Goal: Task Accomplishment & Management: Manage account settings

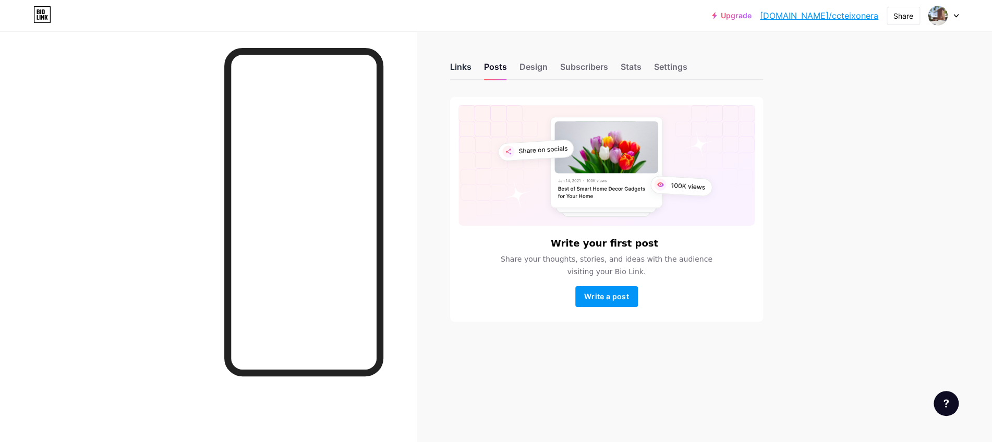
click at [467, 62] on div "Links" at bounding box center [460, 70] width 21 height 19
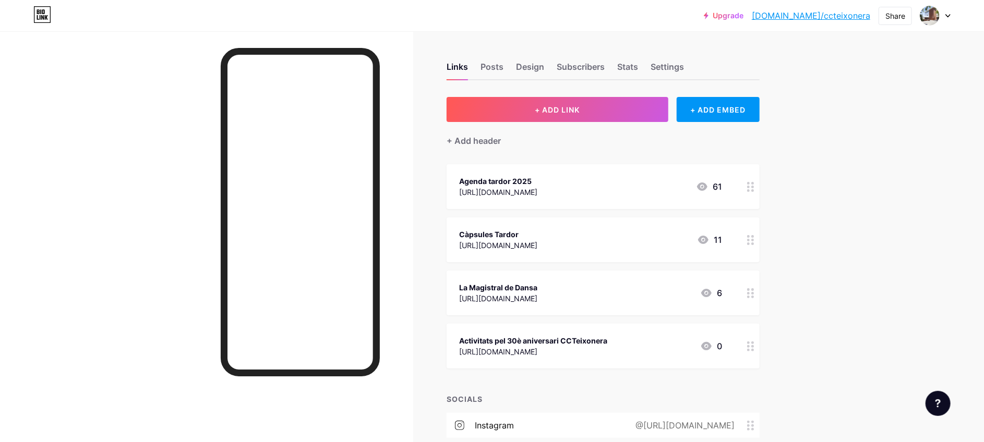
click at [537, 195] on div "[URL][DOMAIN_NAME]" at bounding box center [498, 192] width 78 height 11
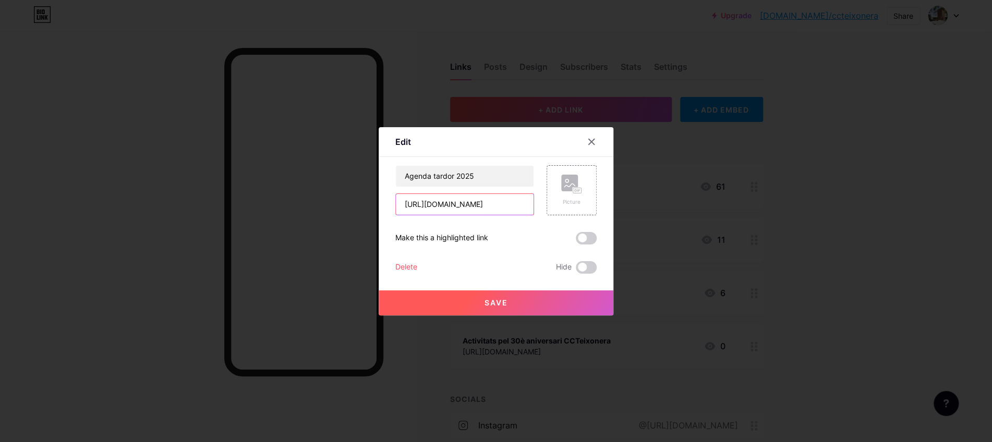
scroll to position [0, 258]
drag, startPoint x: 406, startPoint y: 206, endPoint x: 600, endPoint y: 213, distance: 193.2
click at [600, 213] on div "Edit Content YouTube Play YouTube video without leaving your page. ADD Vimeo Pl…" at bounding box center [496, 221] width 235 height 188
click at [424, 208] on input "text" at bounding box center [465, 204] width 138 height 21
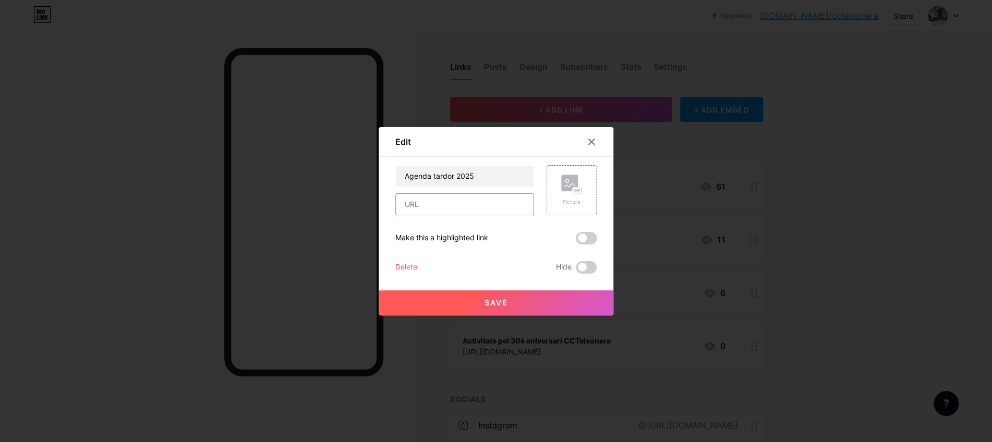
paste input "[URL][DOMAIN_NAME]"
type input "[URL][DOMAIN_NAME]"
click at [503, 302] on span "Save" at bounding box center [496, 302] width 23 height 9
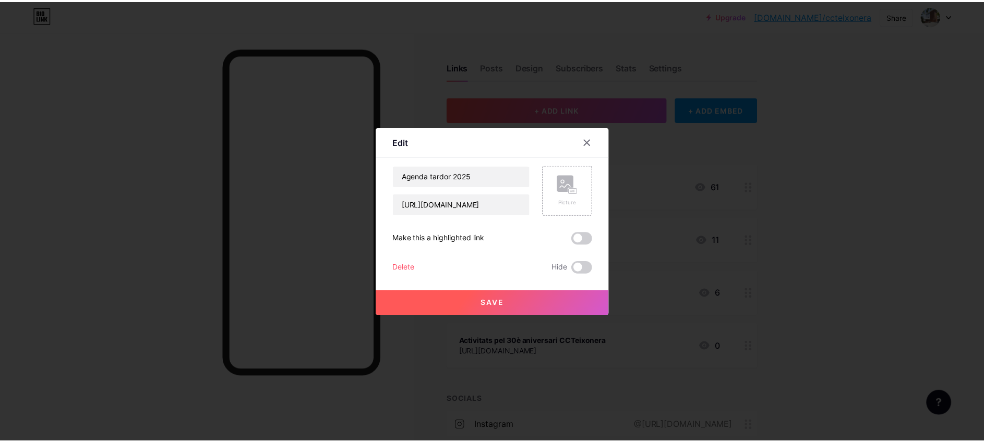
scroll to position [0, 0]
